Goal: Task Accomplishment & Management: Manage account settings

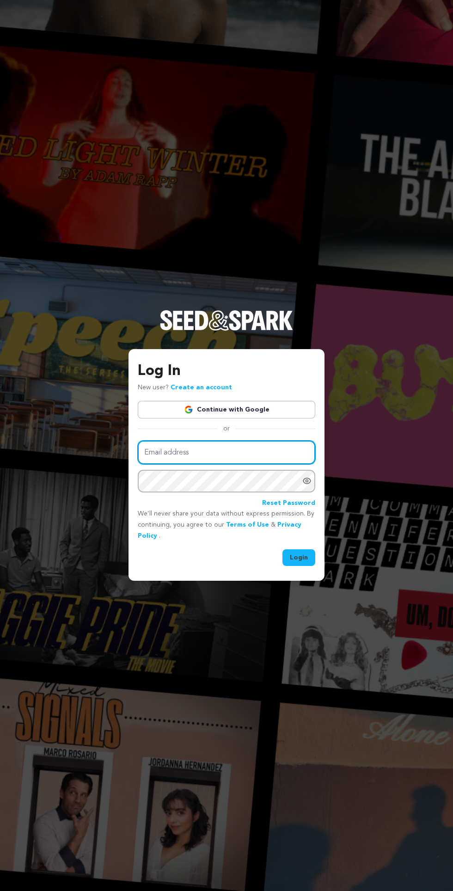
click at [236, 464] on input "Email address" at bounding box center [227, 453] width 178 height 24
type input "mohammedjamiu104@gmail.com"
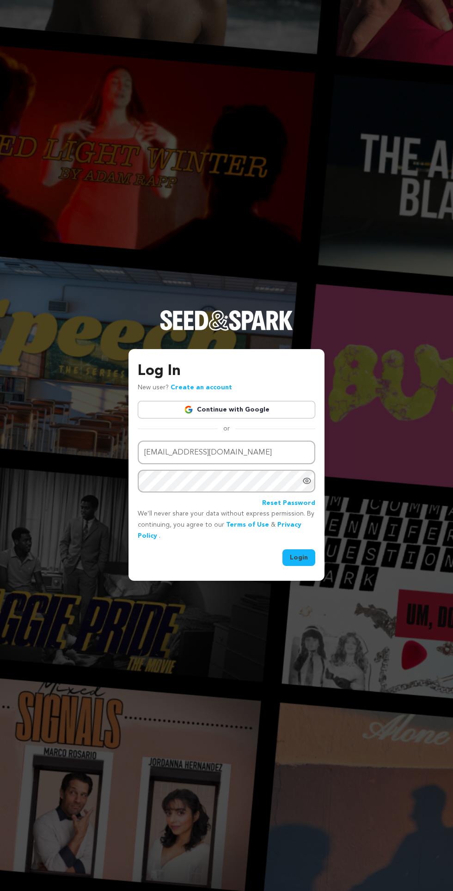
click at [283, 549] on button "Login" at bounding box center [299, 557] width 33 height 17
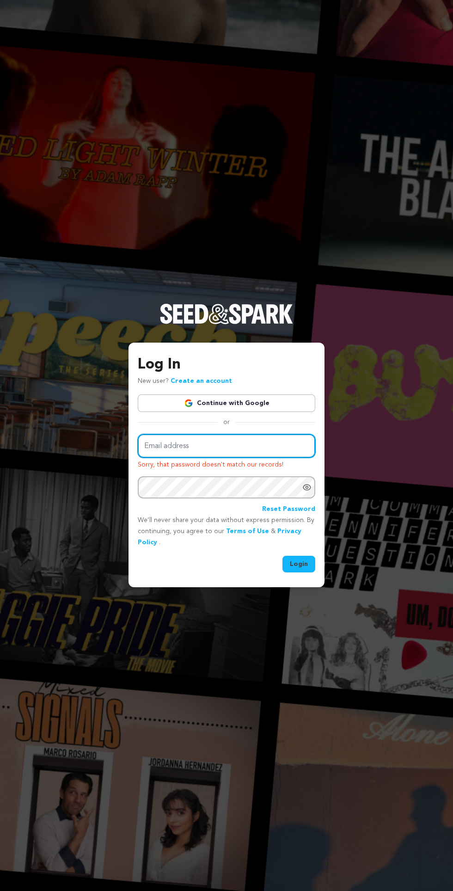
click at [229, 458] on input "Email address" at bounding box center [227, 446] width 178 height 24
type input "mohammedjamiu104@gmail.com"
click at [283, 556] on button "Login" at bounding box center [299, 564] width 33 height 17
click at [309, 573] on button "Login" at bounding box center [299, 564] width 33 height 17
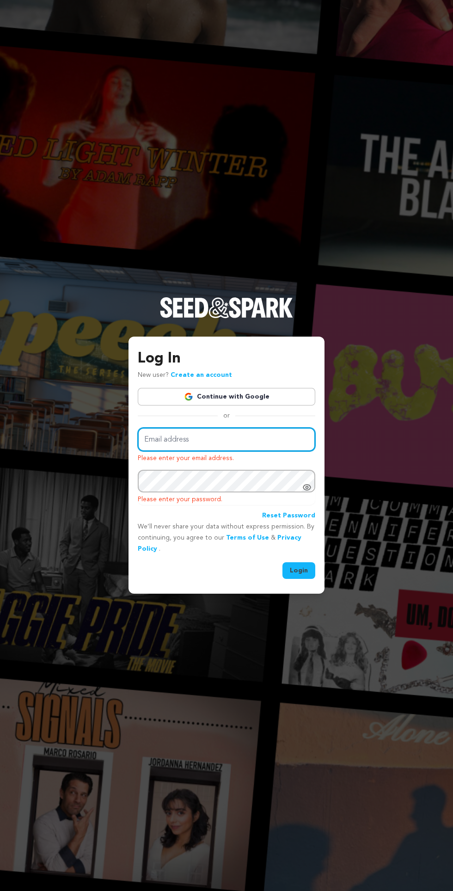
click at [250, 451] on input "Email address" at bounding box center [227, 440] width 178 height 24
type input "mohammedjamiu104@gmail.com"
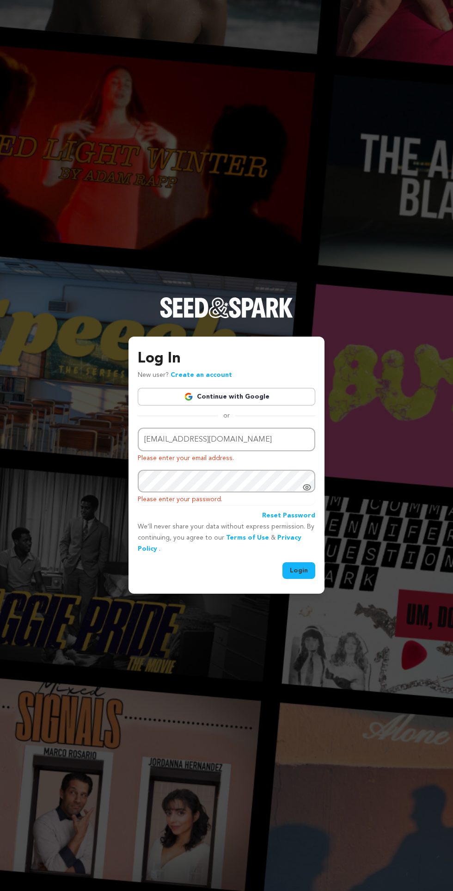
click at [283, 562] on button "Login" at bounding box center [299, 570] width 33 height 17
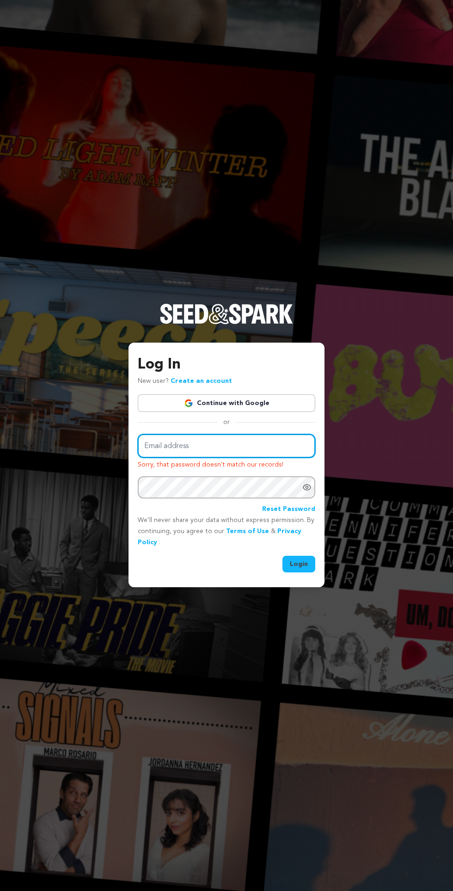
click at [246, 458] on input "Email address" at bounding box center [227, 446] width 178 height 24
type input "mohammedjamiu104@gmail.com"
click at [283, 556] on button "Login" at bounding box center [299, 564] width 33 height 17
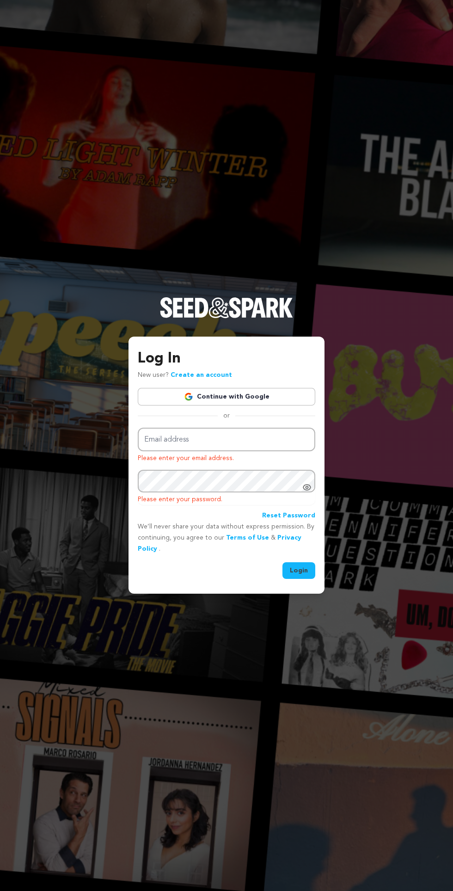
scroll to position [31, 0]
